Goal: Information Seeking & Learning: Check status

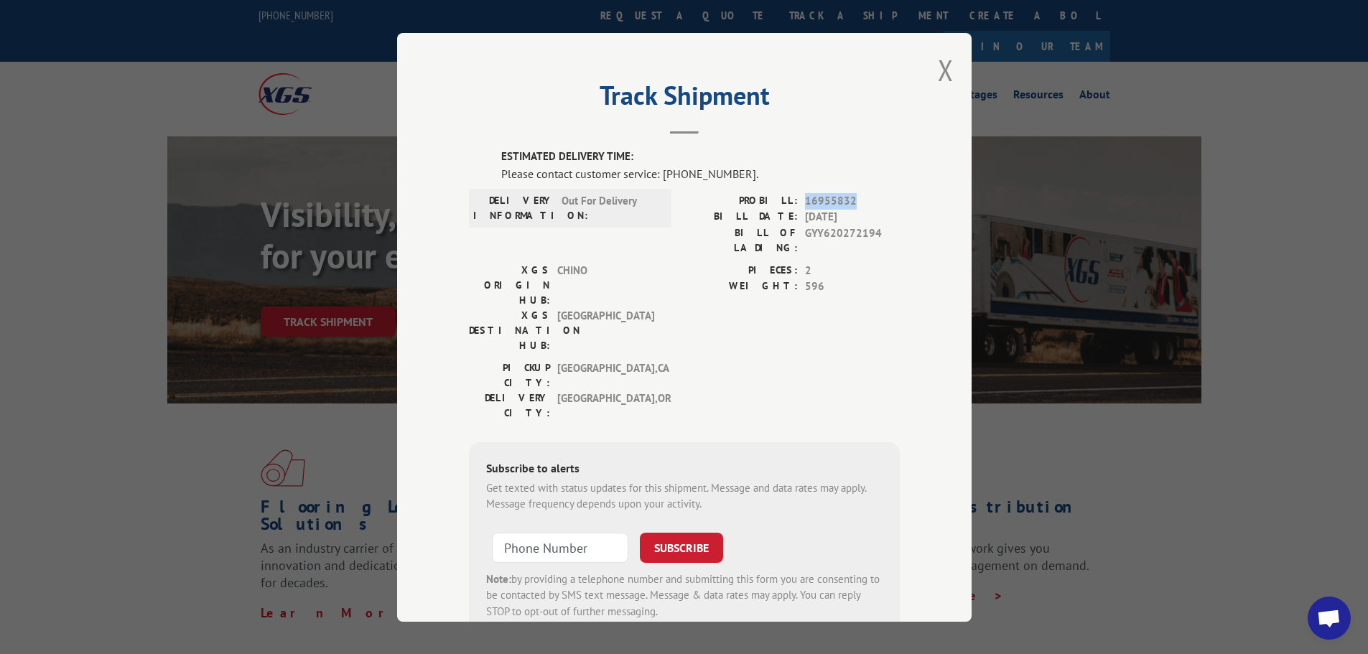
drag, startPoint x: 801, startPoint y: 198, endPoint x: 865, endPoint y: 197, distance: 64.6
click at [865, 197] on span "16955832" at bounding box center [852, 200] width 95 height 17
copy span "16955832"
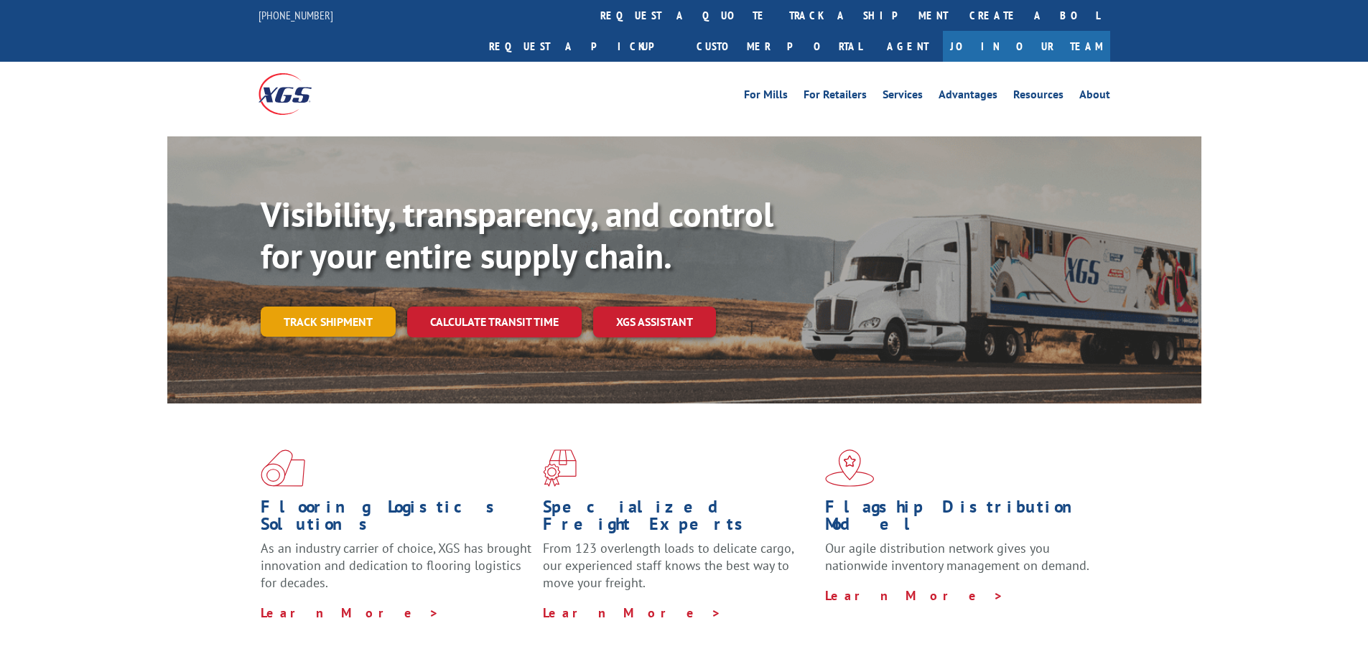
click at [321, 307] on link "Track shipment" at bounding box center [328, 322] width 135 height 30
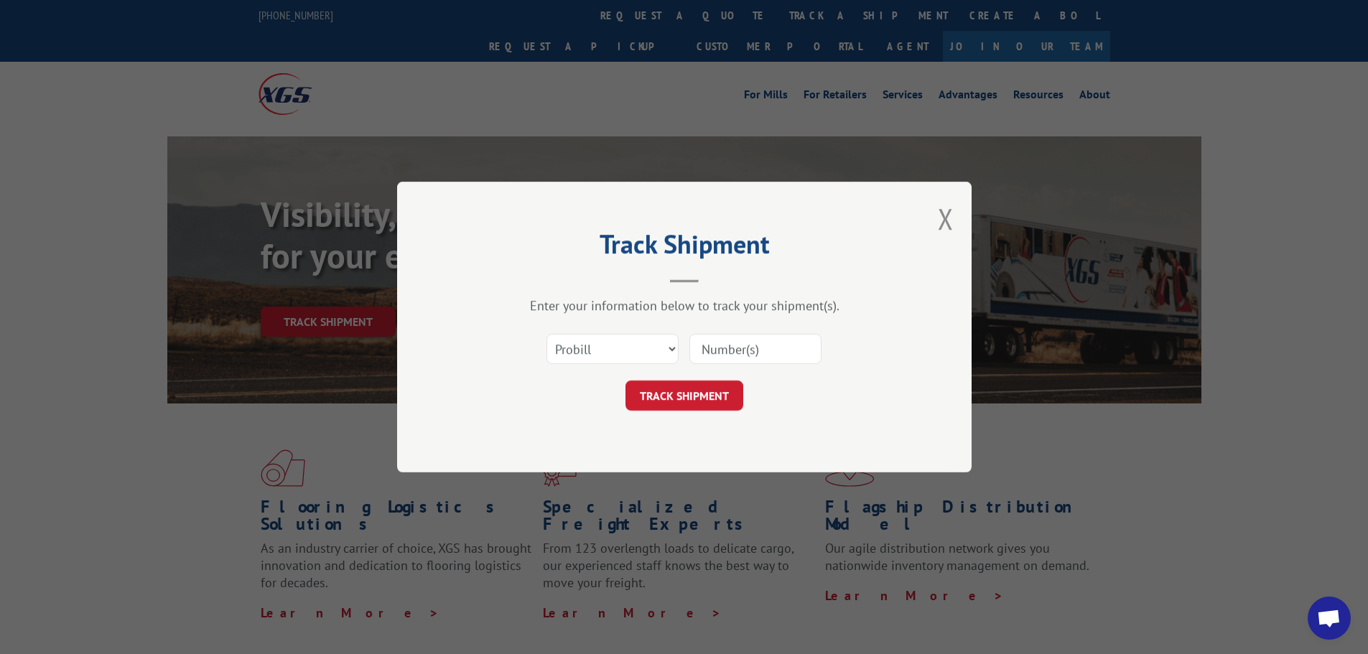
click at [760, 350] on input at bounding box center [755, 349] width 132 height 30
paste input "16955832"
type input "16955832"
click at [676, 404] on button "TRACK SHIPMENT" at bounding box center [684, 396] width 118 height 30
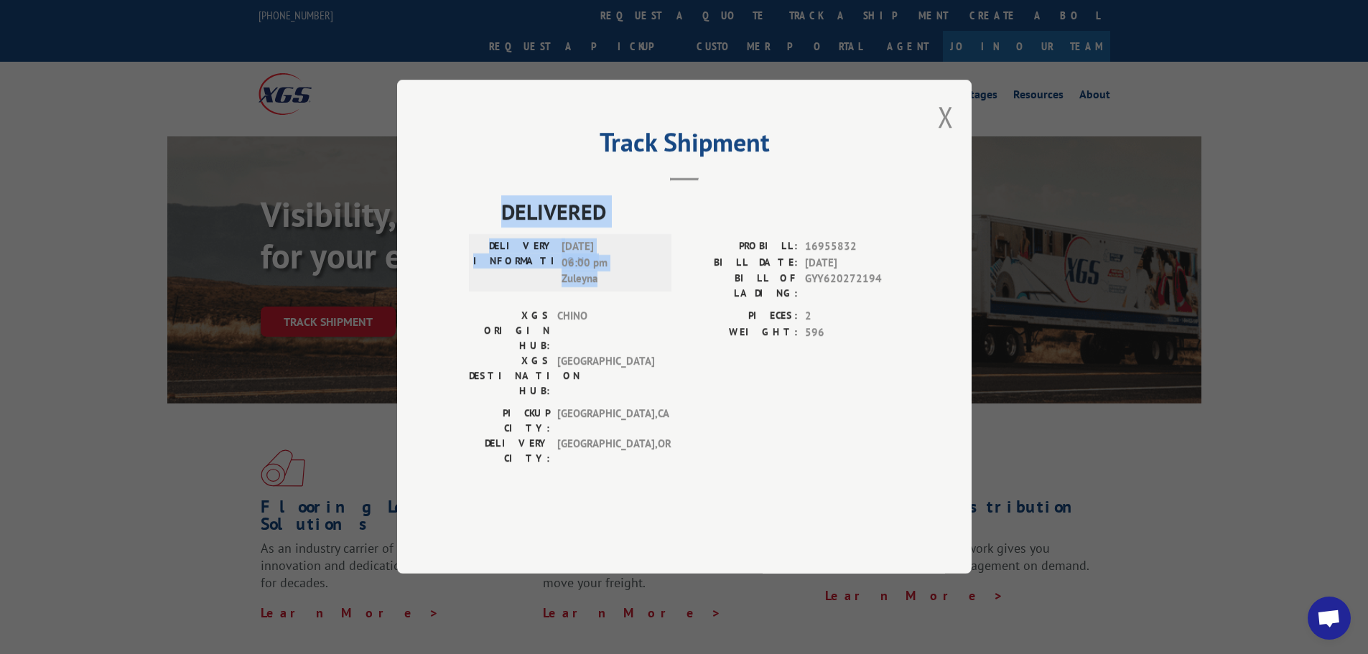
drag, startPoint x: 495, startPoint y: 246, endPoint x: 627, endPoint y: 317, distance: 149.1
click at [627, 317] on div "DELIVERED DELIVERY INFORMATION: [DATE] 06:00 pm Zuleyna PROBILL: 16955832 BILL …" at bounding box center [684, 335] width 431 height 278
copy div "DELIVERED DELIVERY INFORMATION: [DATE] 06:00 pm Zuleyna"
